Goal: Entertainment & Leisure: Consume media (video, audio)

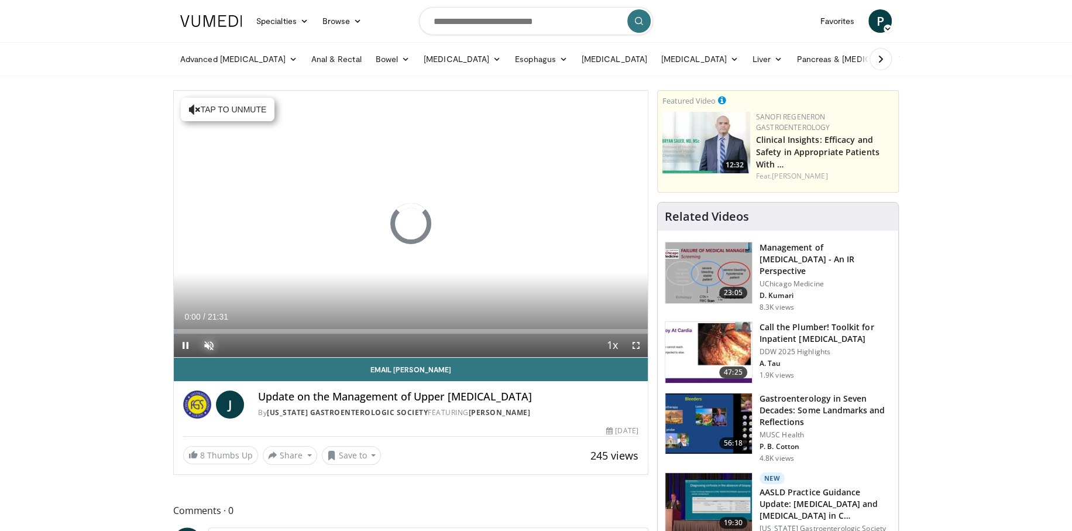
click at [210, 340] on span "Video Player" at bounding box center [208, 345] width 23 height 23
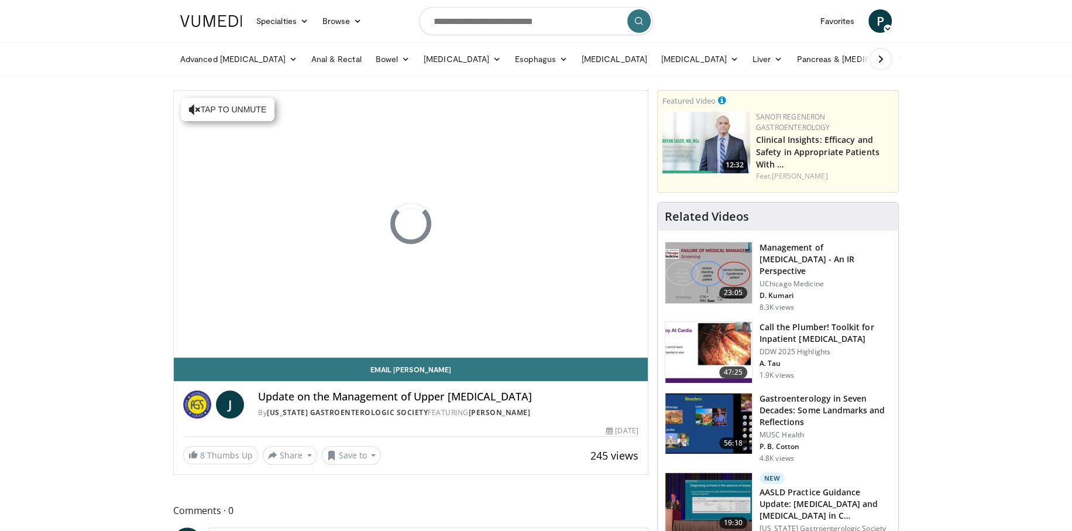
click at [211, 349] on video-js "**********" at bounding box center [411, 224] width 474 height 267
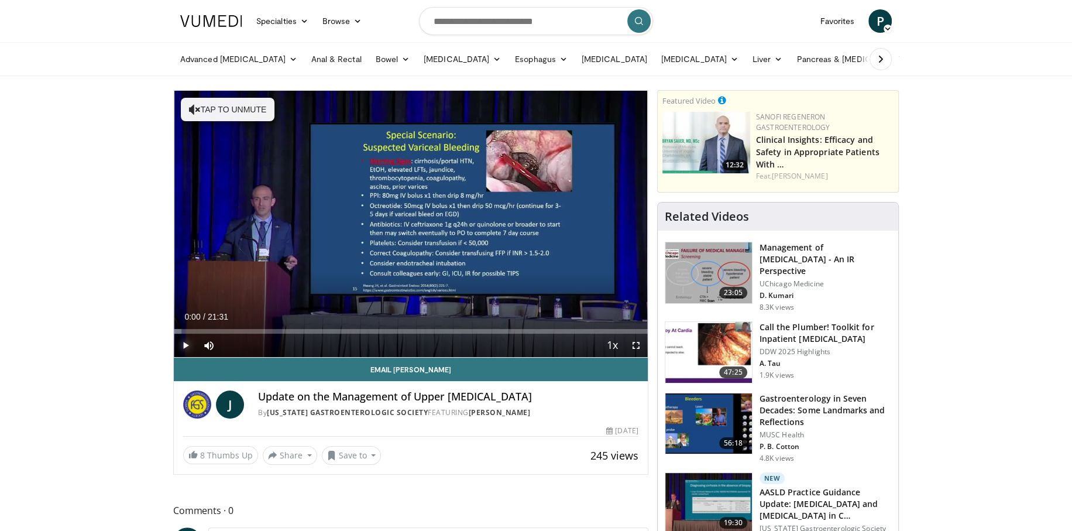
click at [178, 343] on span "Video Player" at bounding box center [185, 345] width 23 height 23
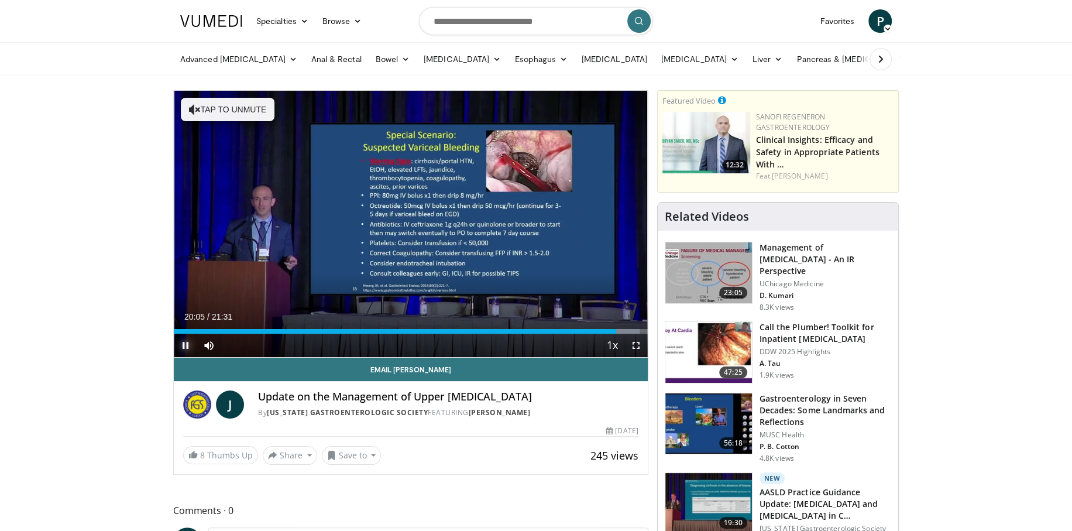
click at [182, 344] on span "Video Player" at bounding box center [185, 345] width 23 height 23
